Goal: Transaction & Acquisition: Purchase product/service

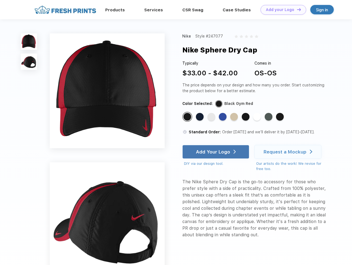
click at [281, 10] on link "Add your Logo Design Tool" at bounding box center [283, 10] width 46 height 10
click at [0, 0] on div "Design Tool" at bounding box center [0, 0] width 0 height 0
click at [296, 9] on link "Add your Logo Design Tool" at bounding box center [283, 10] width 46 height 10
click at [29, 41] on img at bounding box center [29, 41] width 16 height 16
click at [29, 62] on img at bounding box center [29, 62] width 16 height 16
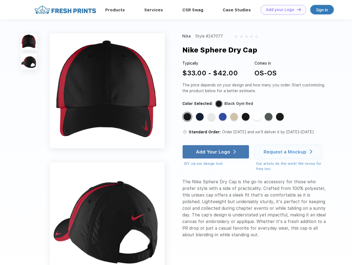
click at [188, 117] on div "Standard Color" at bounding box center [187, 117] width 8 height 8
click at [200, 117] on div "Standard Color" at bounding box center [200, 117] width 8 height 8
click at [212, 117] on div "Standard Color" at bounding box center [211, 117] width 8 height 8
click at [223, 117] on div "Standard Color" at bounding box center [223, 117] width 8 height 8
click at [234, 117] on div "Standard Color" at bounding box center [234, 117] width 8 height 8
